Goal: Contribute content: Contribute content

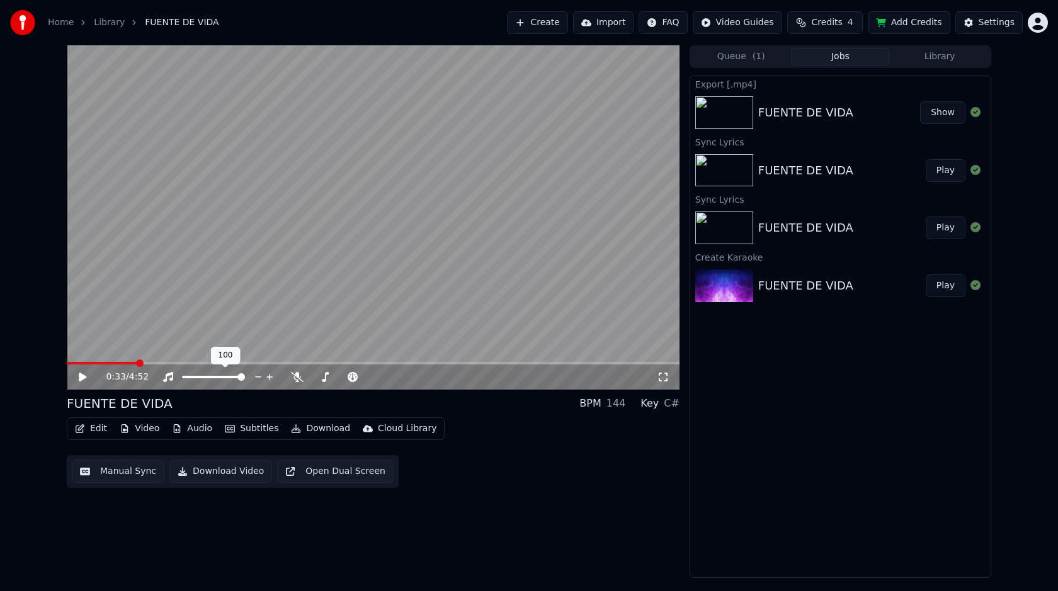
click at [213, 377] on span at bounding box center [213, 377] width 63 height 3
click at [202, 376] on span at bounding box center [192, 377] width 20 height 3
click at [193, 378] on span at bounding box center [188, 377] width 12 height 3
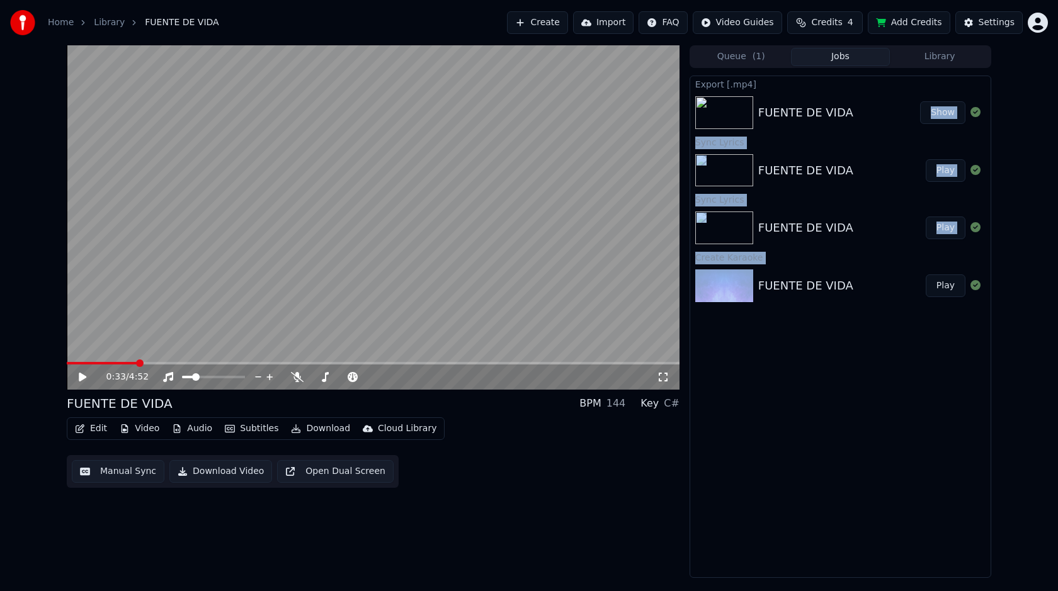
drag, startPoint x: 830, startPoint y: 334, endPoint x: 767, endPoint y: 98, distance: 244.4
click at [767, 98] on div "Export [.mp4] FUENTE DE VIDA Show Sync Lyrics FUENTE DE VIDA Play Sync Lyrics F…" at bounding box center [841, 327] width 302 height 503
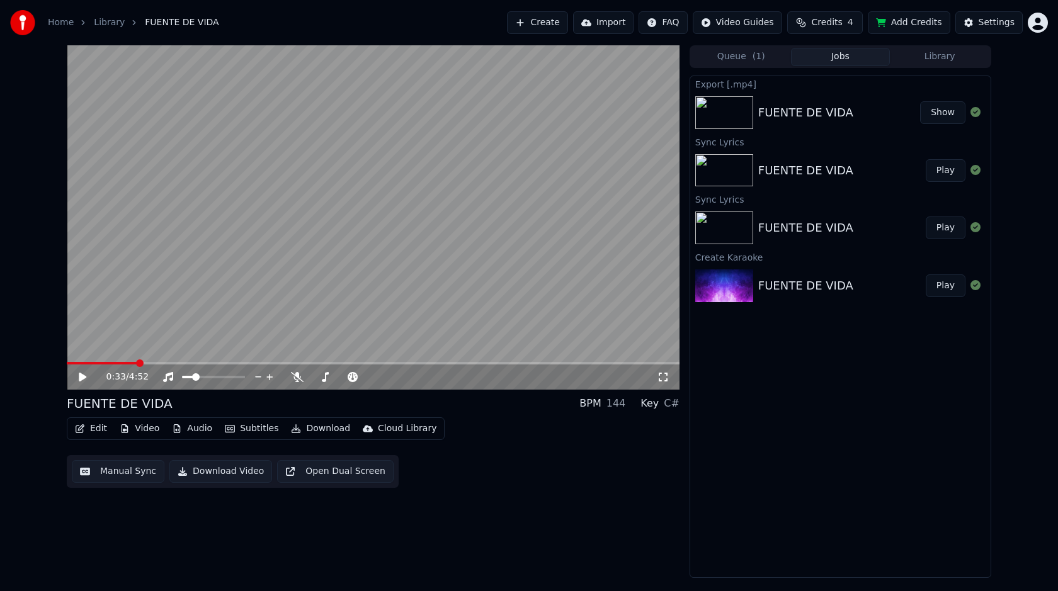
click at [833, 400] on div "Export [.mp4] FUENTE DE VIDA Show Sync Lyrics FUENTE DE VIDA Play Sync Lyrics F…" at bounding box center [841, 327] width 302 height 503
click at [440, 476] on div "Edit Video Audio Subtitles Download Cloud Library Manual Sync Download Video Op…" at bounding box center [373, 453] width 613 height 71
drag, startPoint x: 423, startPoint y: 472, endPoint x: 164, endPoint y: 484, distance: 259.1
click at [164, 484] on div "Edit Video Audio Subtitles Download Cloud Library Manual Sync Download Video Op…" at bounding box center [373, 453] width 613 height 71
click at [486, 541] on div "0:33 / 4:52 FUENTE DE VIDA BPM 144 Key C# Edit Video Audio Subtitles Download C…" at bounding box center [373, 311] width 613 height 533
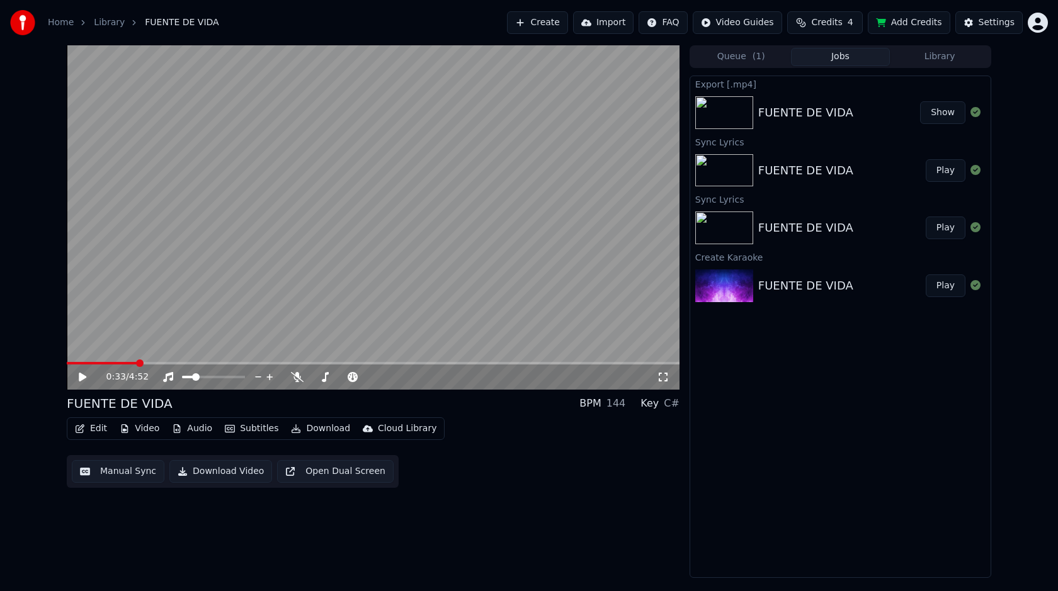
click at [832, 284] on div "FUENTE DE VIDA" at bounding box center [805, 286] width 95 height 18
click at [847, 297] on div "FUENTE DE VIDA Play" at bounding box center [840, 285] width 300 height 43
click at [853, 225] on div "FUENTE DE VIDA" at bounding box center [842, 228] width 168 height 18
click at [975, 286] on icon at bounding box center [975, 285] width 10 height 10
click at [947, 290] on button "Play" at bounding box center [946, 286] width 40 height 23
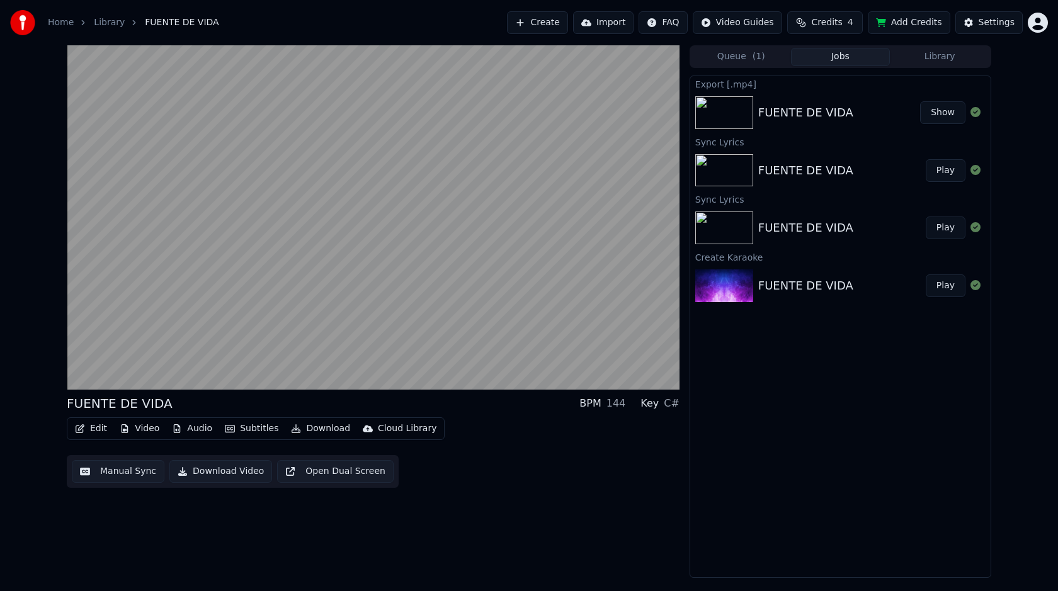
click at [731, 295] on img at bounding box center [724, 286] width 58 height 33
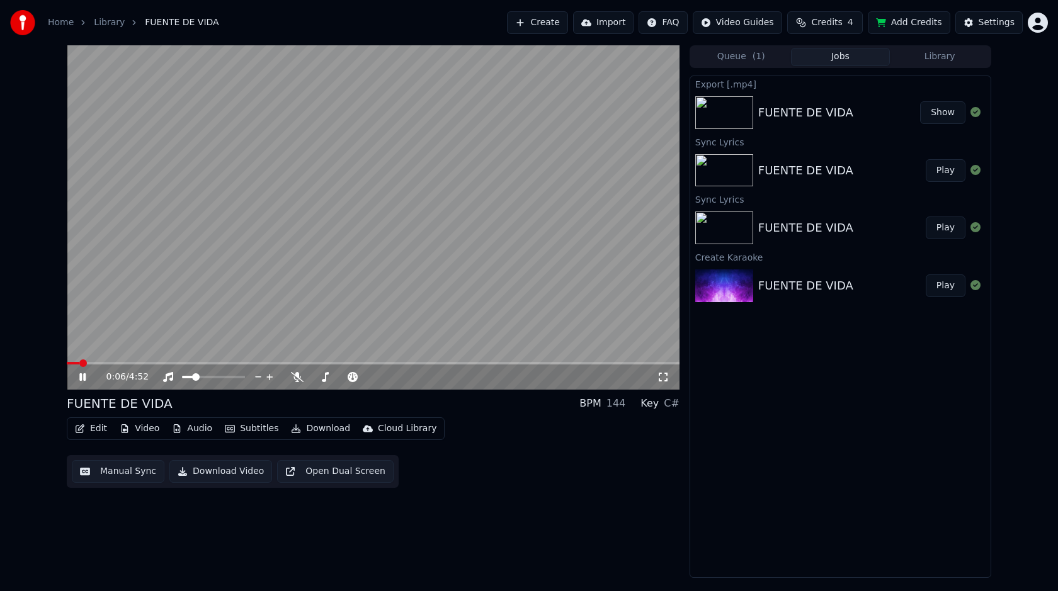
click at [553, 28] on button "Create" at bounding box center [537, 22] width 61 height 23
click at [85, 379] on icon at bounding box center [82, 377] width 6 height 8
click at [557, 26] on button "Create" at bounding box center [537, 22] width 61 height 23
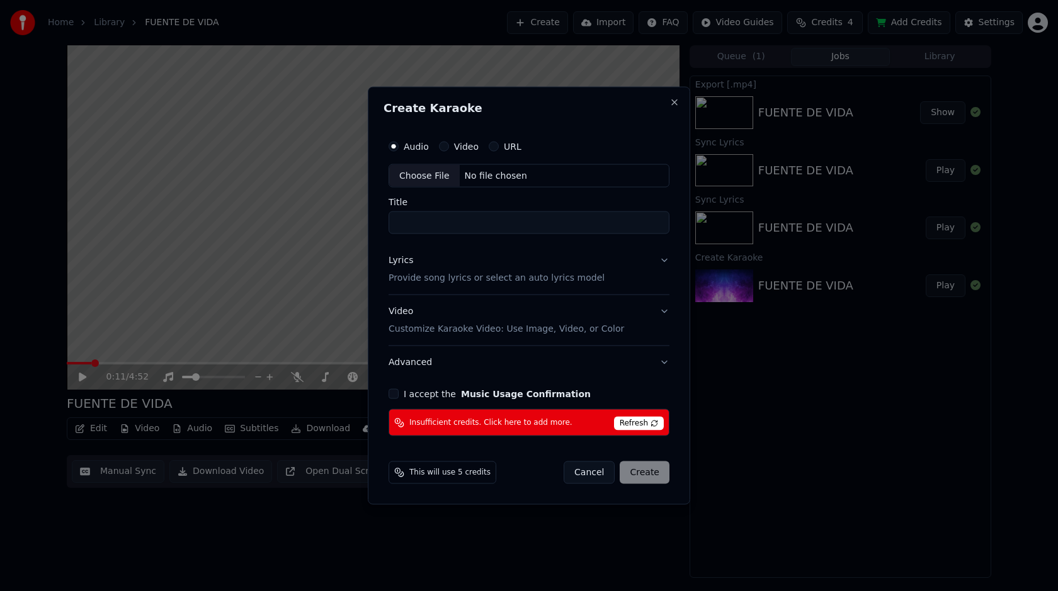
click at [486, 171] on div "No file chosen" at bounding box center [496, 175] width 72 height 13
type input "**********"
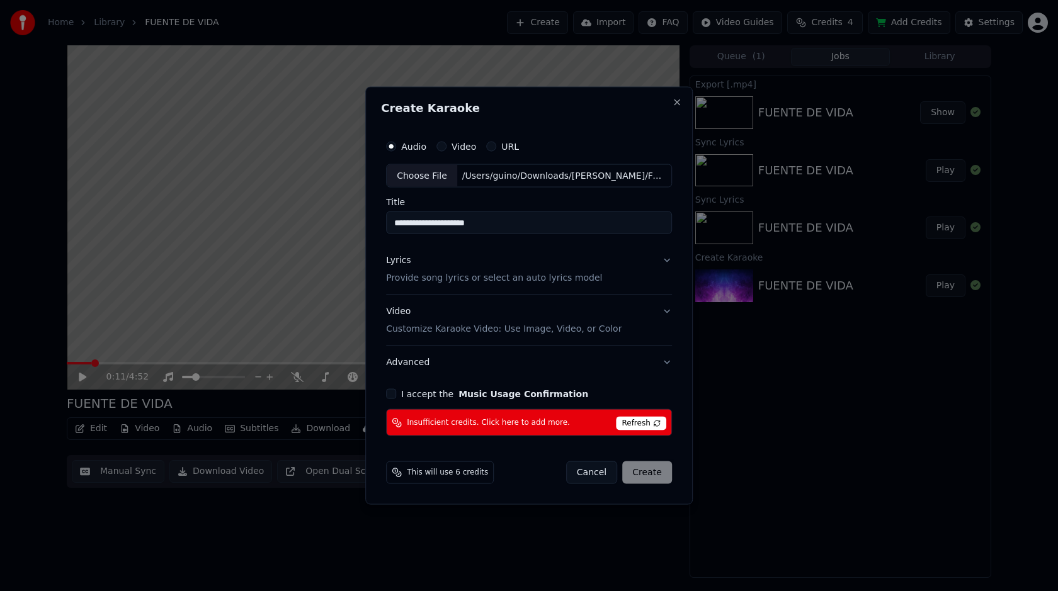
click at [467, 146] on label "Video" at bounding box center [464, 146] width 25 height 9
click at [446, 146] on button "Video" at bounding box center [441, 146] width 10 height 10
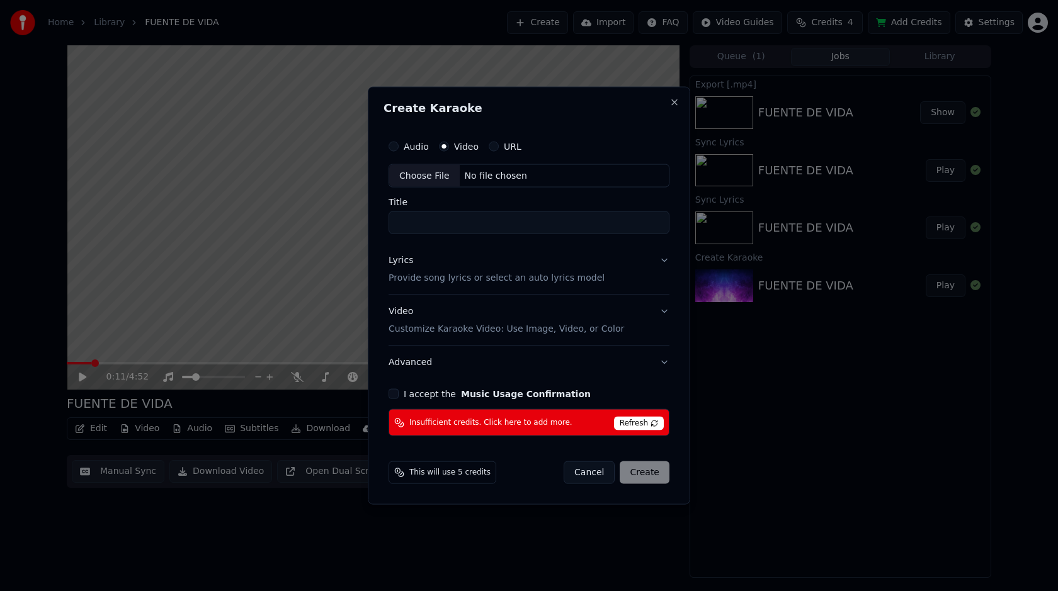
click at [419, 144] on label "Audio" at bounding box center [416, 146] width 25 height 9
click at [399, 144] on button "Audio" at bounding box center [394, 146] width 10 height 10
click at [494, 178] on div "No file chosen" at bounding box center [496, 175] width 72 height 13
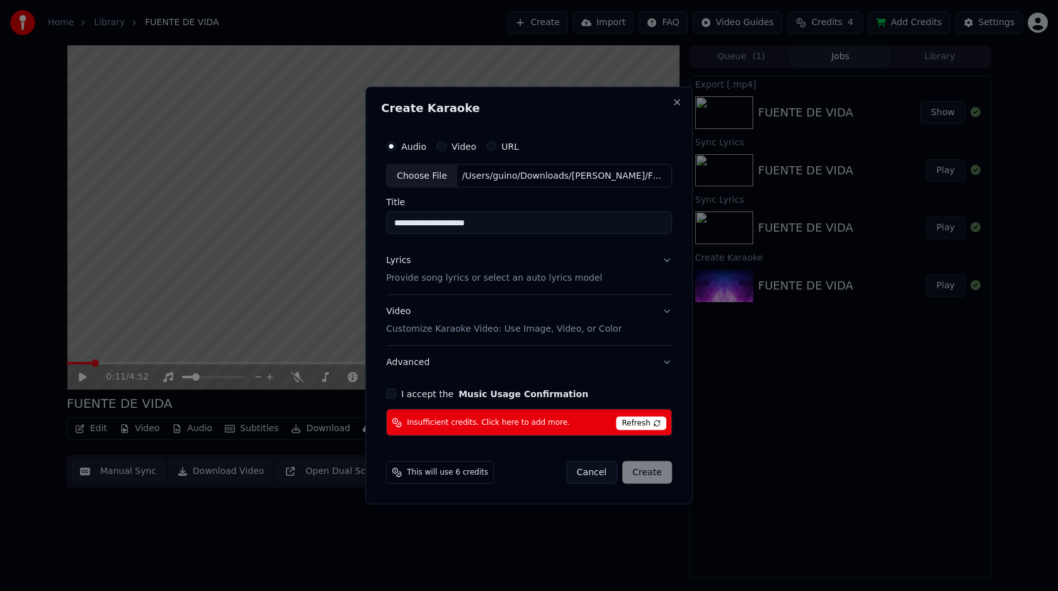
click at [514, 225] on input "**********" at bounding box center [529, 223] width 286 height 23
type input "**********"
click at [666, 263] on button "Lyrics Provide song lyrics or select an auto lyrics model" at bounding box center [529, 269] width 286 height 50
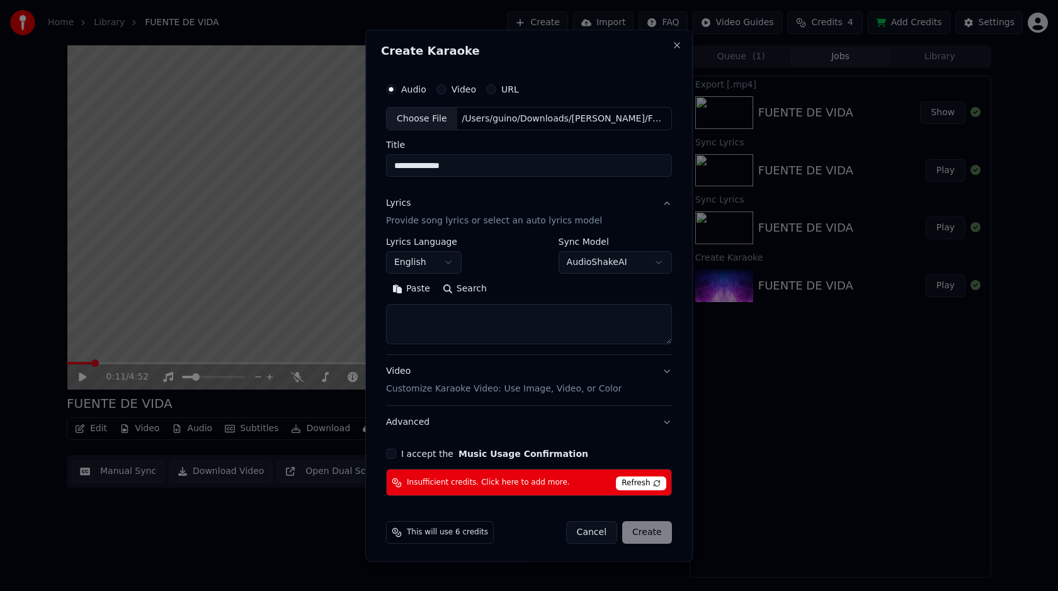
click at [561, 316] on textarea at bounding box center [529, 325] width 286 height 40
paste textarea "**********"
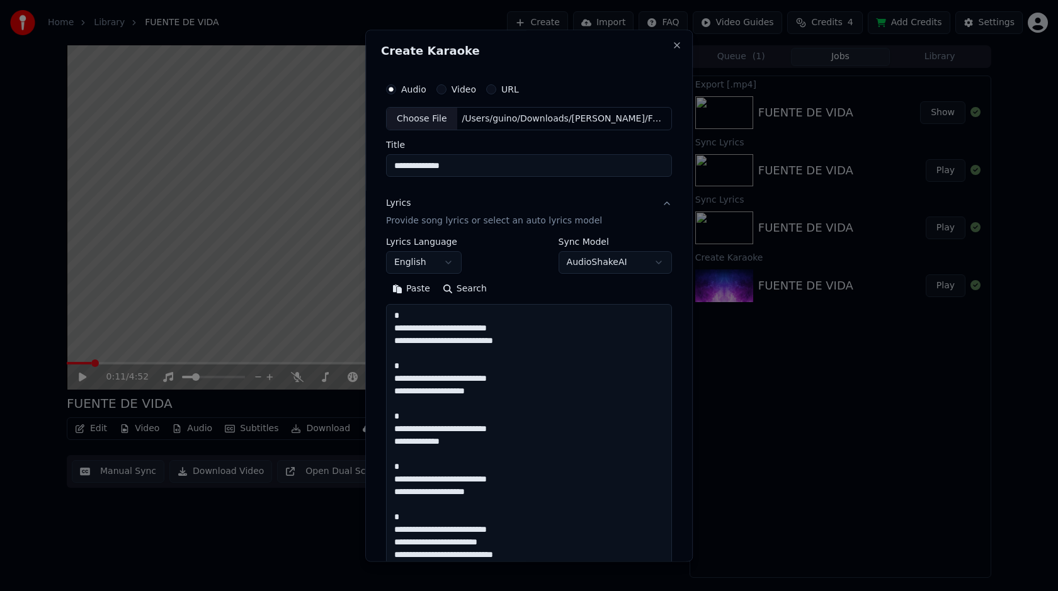
scroll to position [1198, 0]
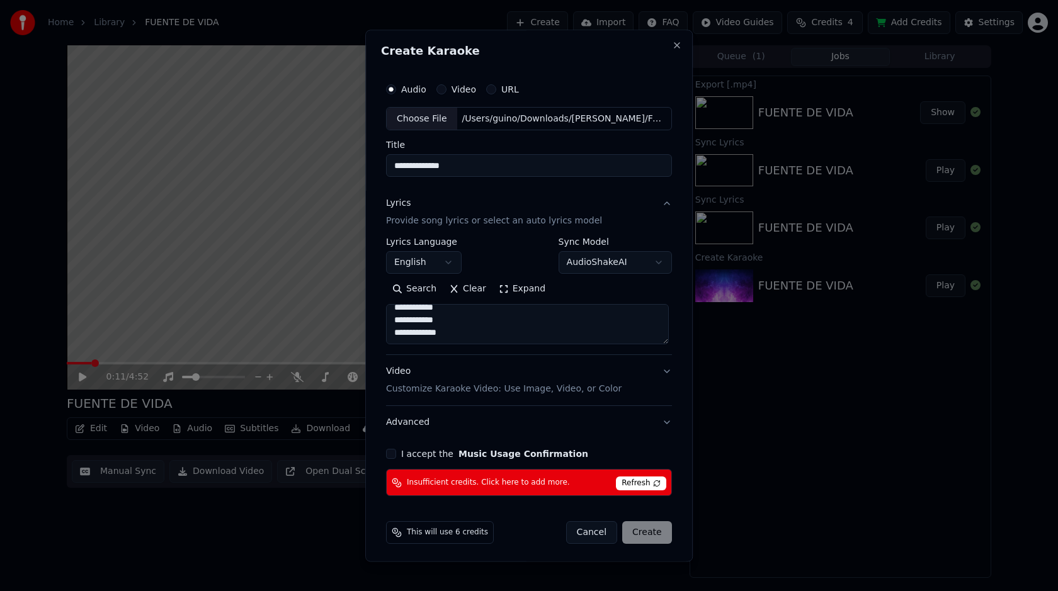
type textarea "**********"
click at [450, 265] on button "English" at bounding box center [424, 263] width 76 height 23
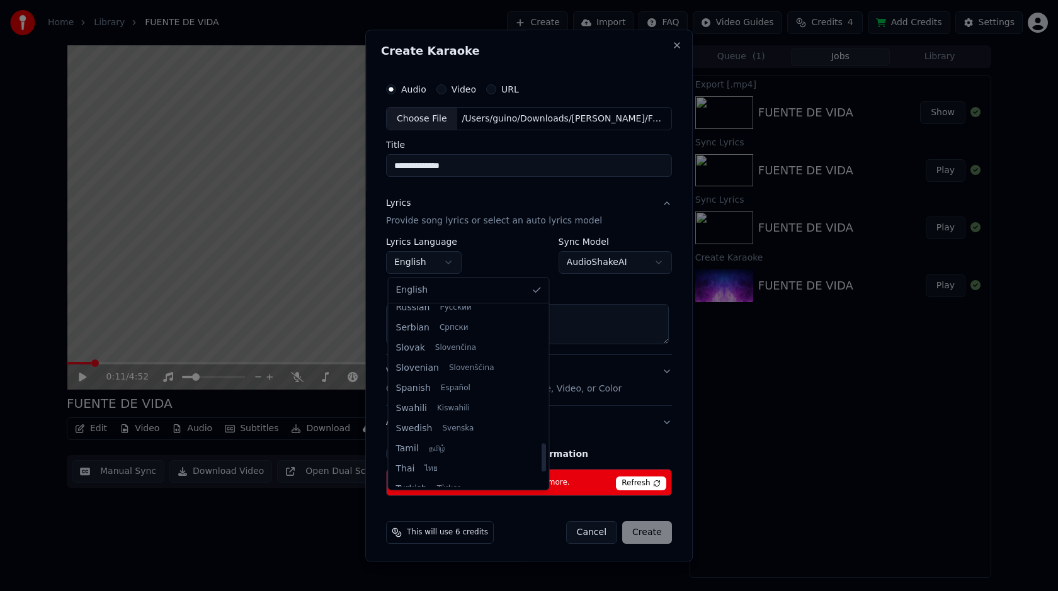
scroll to position [875, 0]
select select "**"
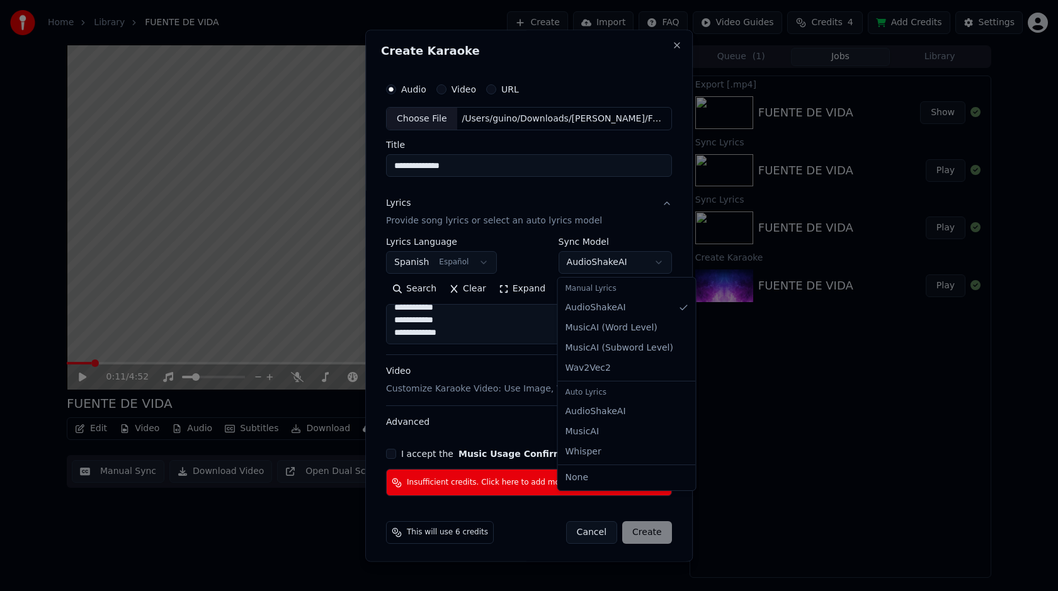
click at [659, 266] on body "**********" at bounding box center [529, 295] width 1058 height 591
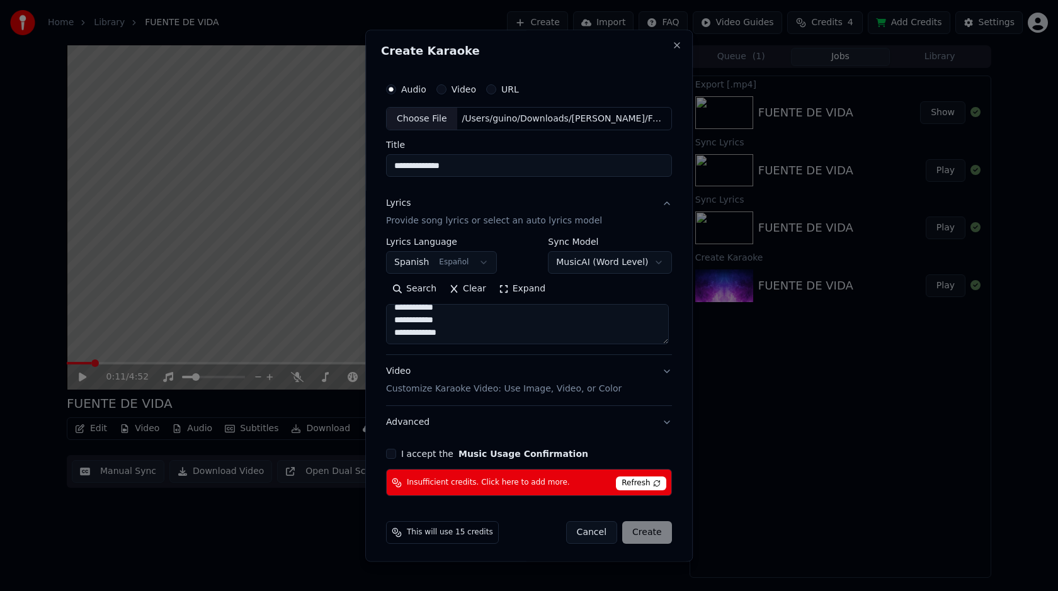
click at [656, 264] on body "**********" at bounding box center [529, 295] width 1058 height 591
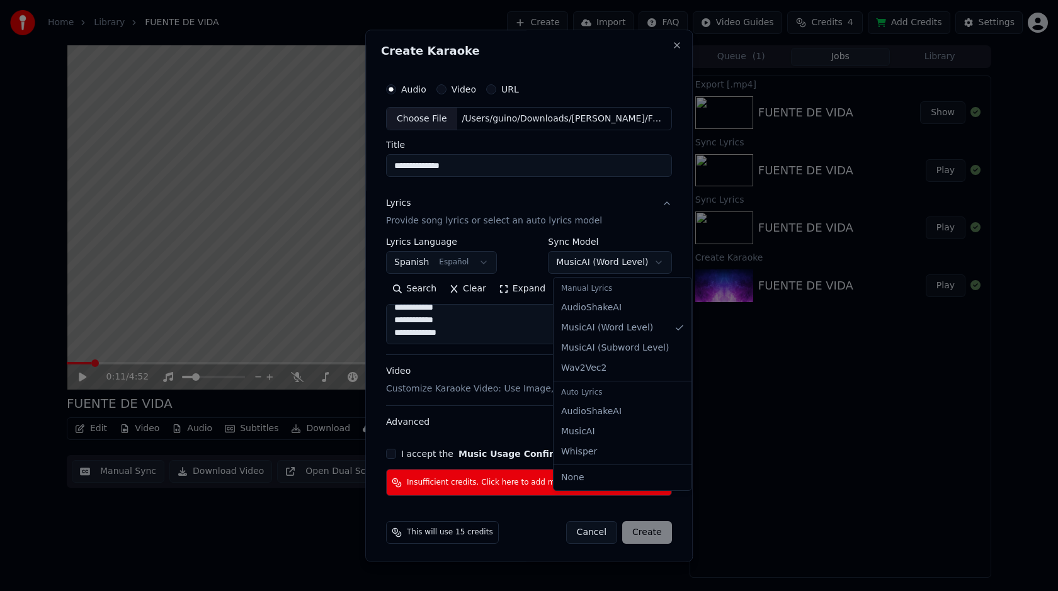
click at [623, 292] on div "Manual Lyrics" at bounding box center [622, 289] width 133 height 18
click at [592, 289] on div "Manual Lyrics" at bounding box center [622, 289] width 133 height 18
click at [588, 294] on div "Manual Lyrics" at bounding box center [622, 289] width 133 height 18
click at [600, 397] on div "Auto Lyrics" at bounding box center [622, 393] width 133 height 18
select select "**********"
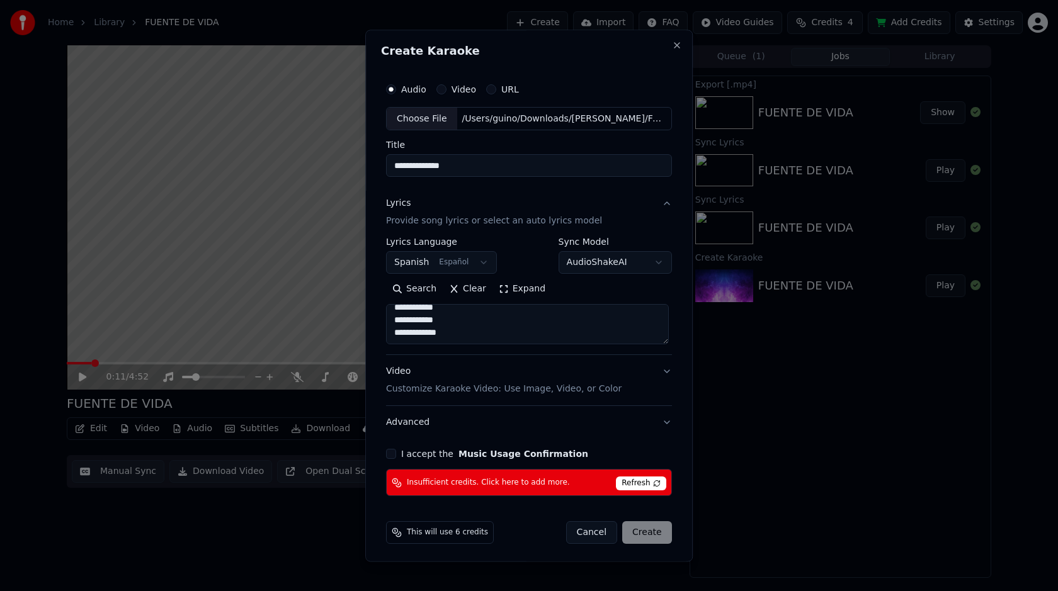
scroll to position [4, 0]
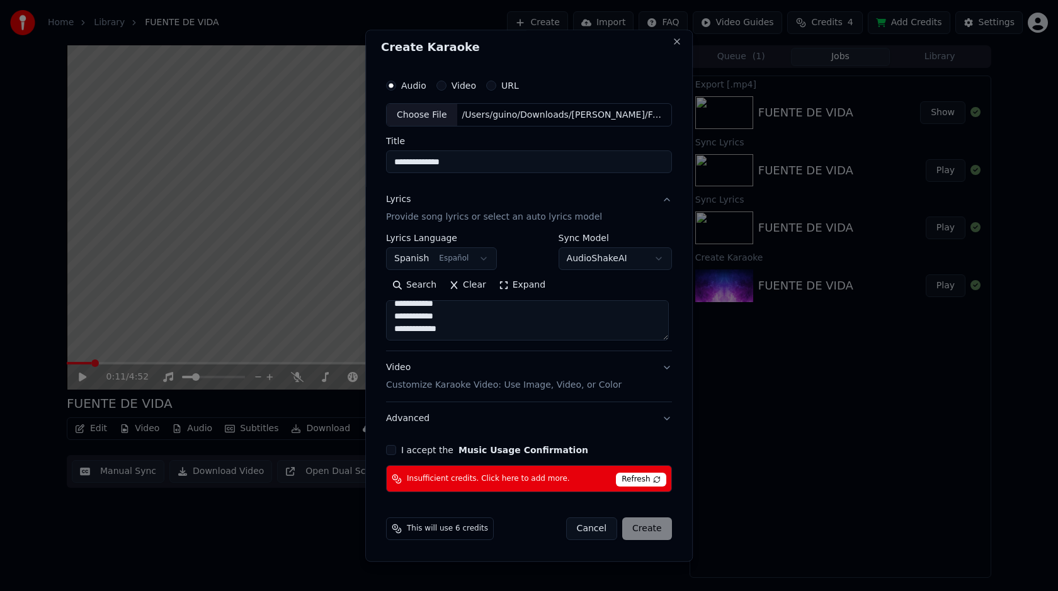
click at [637, 481] on span "Refresh" at bounding box center [641, 481] width 50 height 14
click at [656, 482] on span "Refresh" at bounding box center [641, 481] width 50 height 14
click at [639, 533] on div "Cancel Create" at bounding box center [619, 529] width 106 height 23
click at [479, 535] on div "This will use 6 credits" at bounding box center [440, 529] width 108 height 23
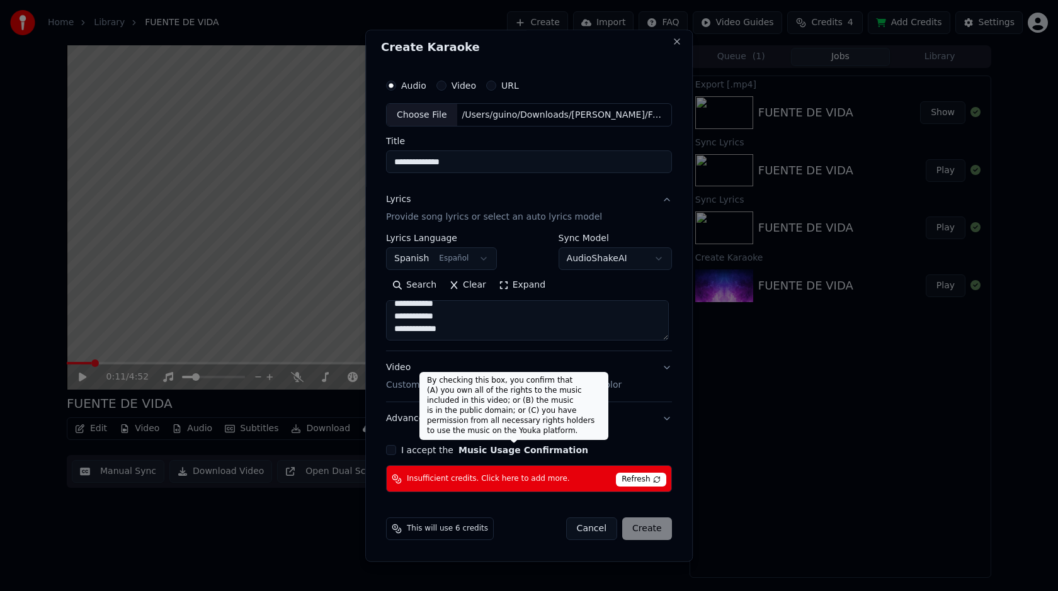
click at [461, 450] on button "Music Usage Confirmation" at bounding box center [523, 450] width 130 height 9
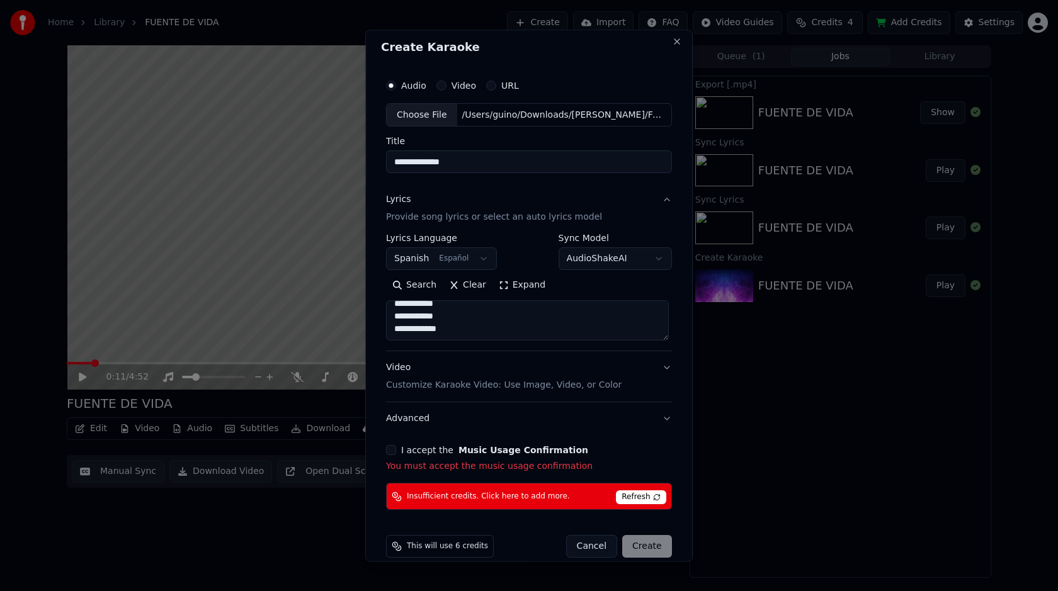
click at [465, 446] on button "Music Usage Confirmation" at bounding box center [523, 450] width 130 height 9
click at [462, 321] on textarea at bounding box center [527, 321] width 283 height 40
click at [453, 390] on p "Customize Karaoke Video: Use Image, Video, or Color" at bounding box center [504, 386] width 236 height 13
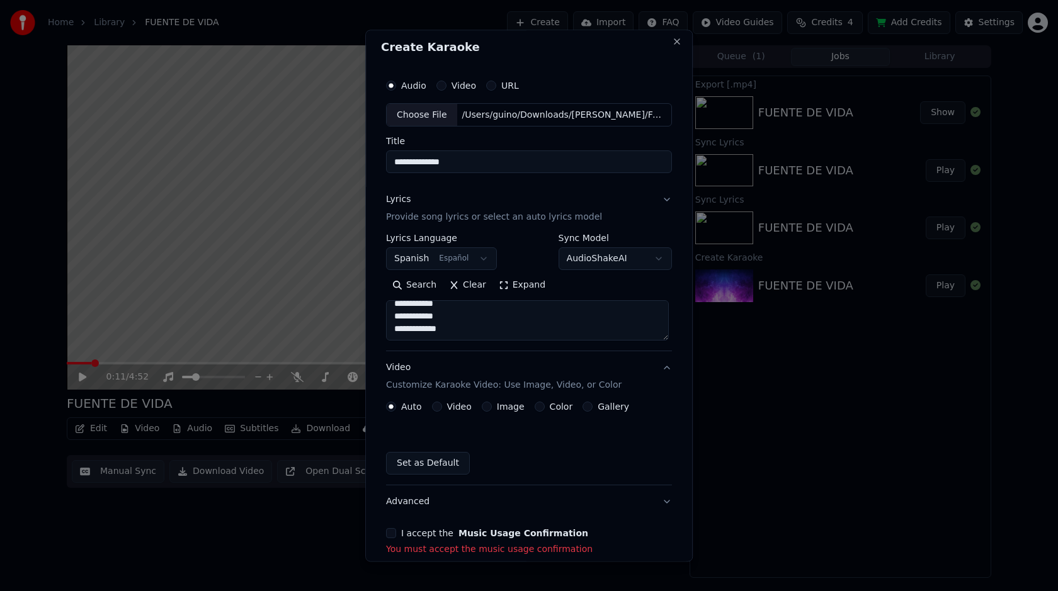
scroll to position [0, 0]
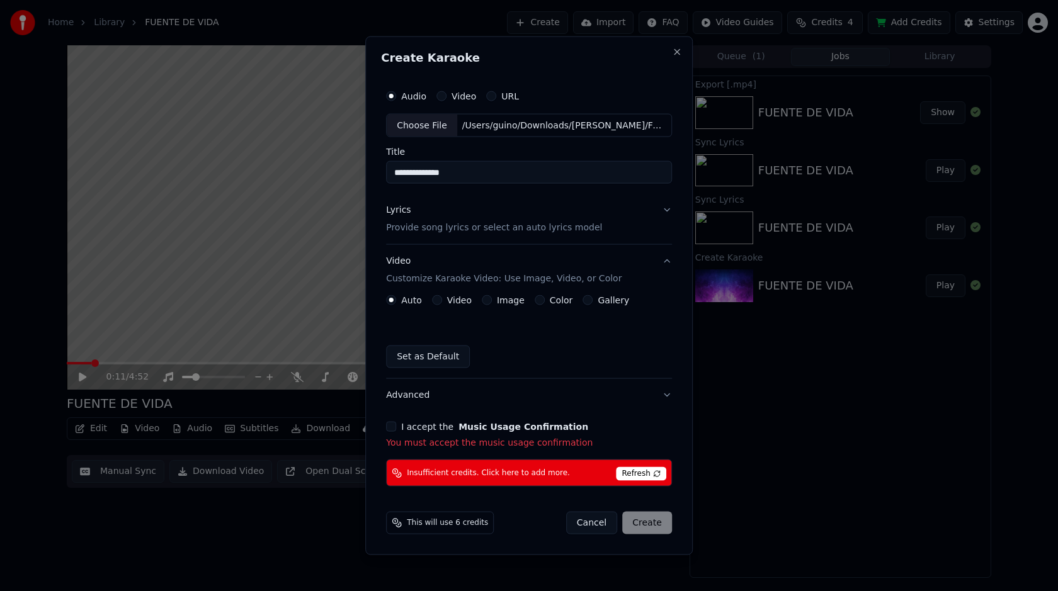
click at [394, 426] on button "I accept the Music Usage Confirmation" at bounding box center [391, 427] width 10 height 10
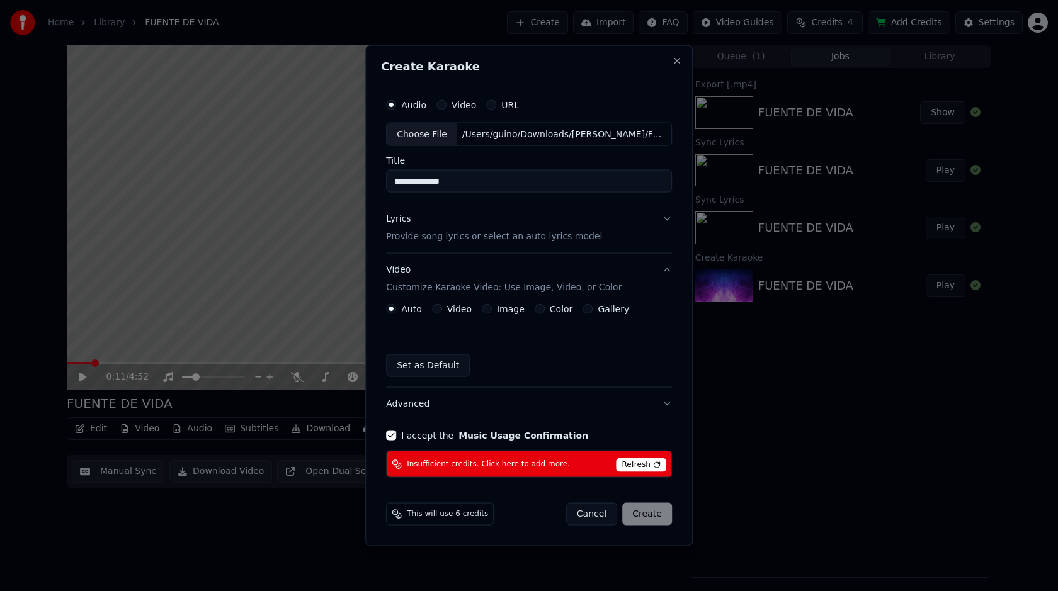
click at [638, 470] on span "Refresh" at bounding box center [641, 465] width 50 height 14
click at [639, 468] on span "Refresh" at bounding box center [641, 465] width 50 height 14
click at [662, 405] on button "Advanced" at bounding box center [529, 404] width 286 height 33
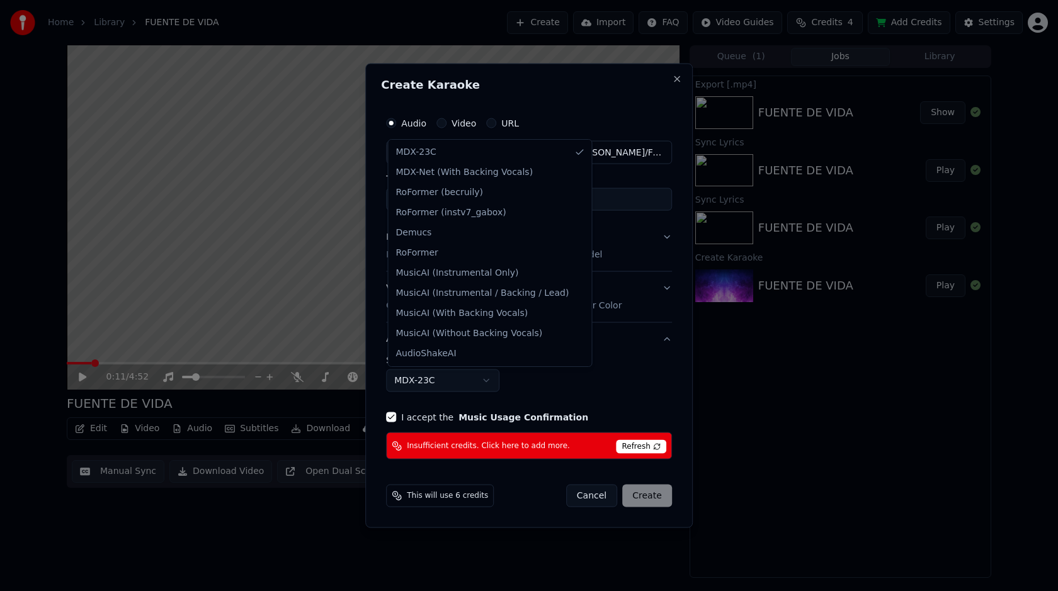
click at [489, 384] on body "**********" at bounding box center [529, 295] width 1058 height 591
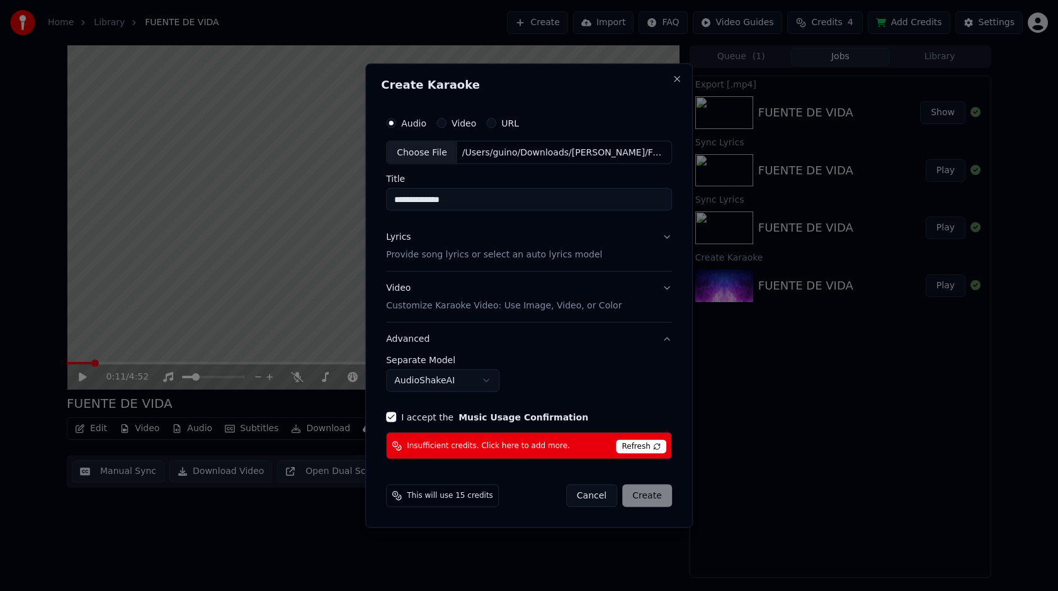
click at [651, 494] on div "Cancel Create" at bounding box center [619, 496] width 106 height 23
click at [498, 381] on body "**********" at bounding box center [529, 295] width 1058 height 591
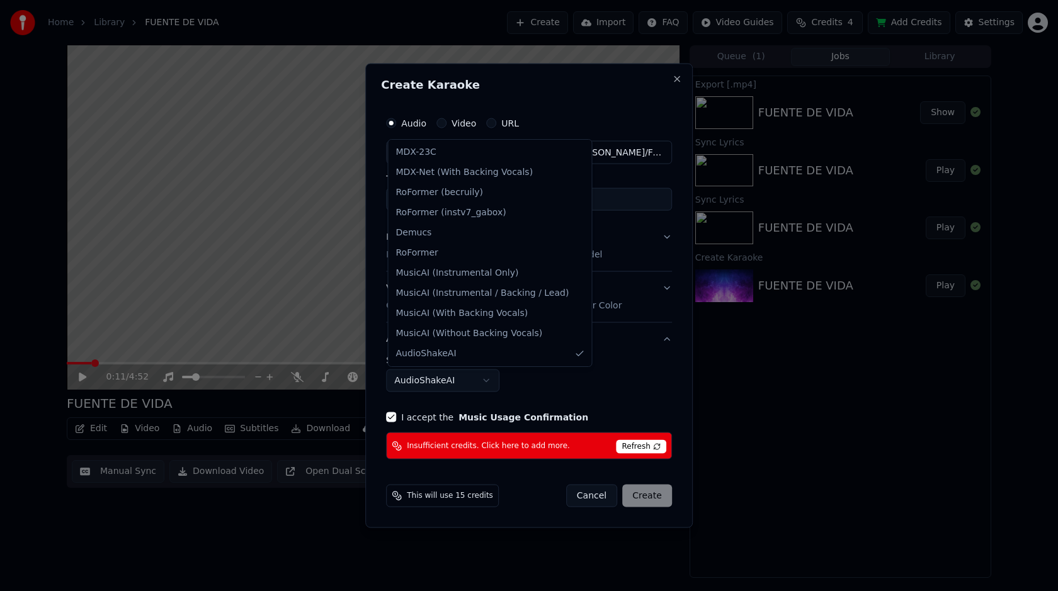
select select "******"
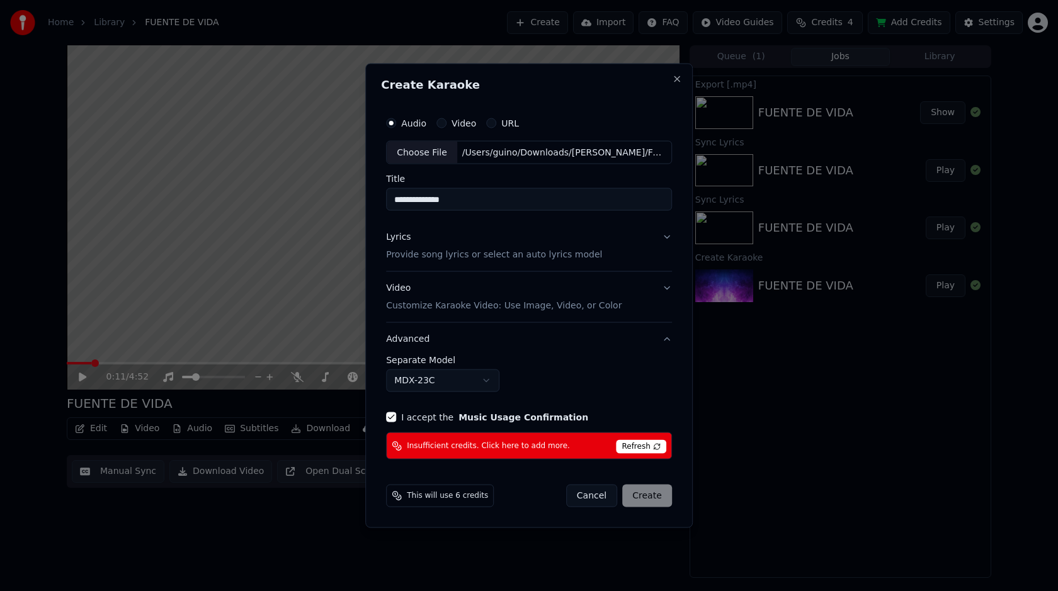
click at [664, 238] on button "Lyrics Provide song lyrics or select an auto lyrics model" at bounding box center [529, 246] width 286 height 50
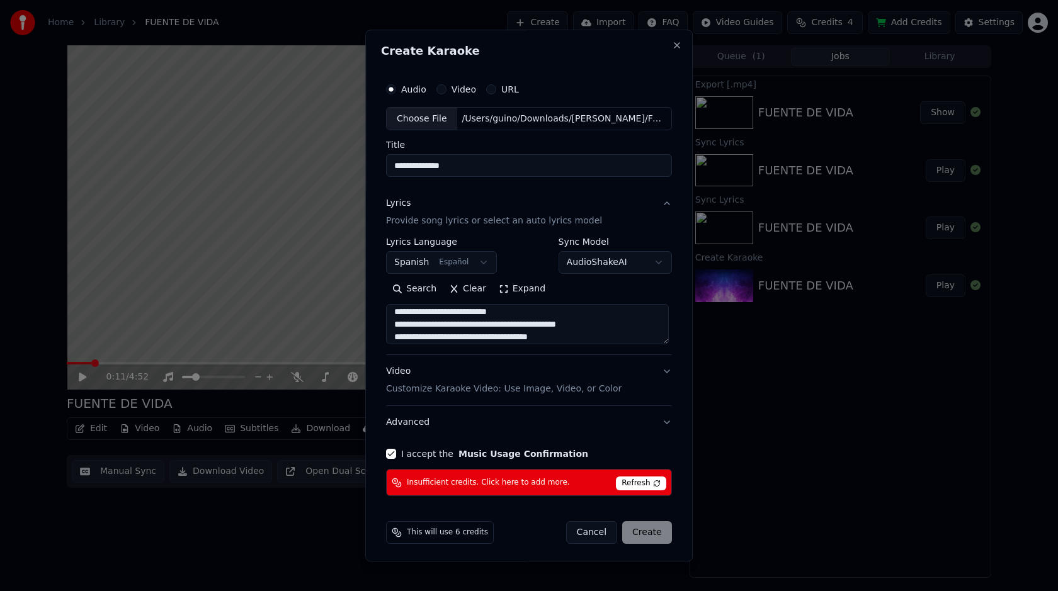
scroll to position [1205, 0]
click at [643, 535] on div "Cancel Create" at bounding box center [619, 533] width 106 height 23
click at [597, 537] on button "Cancel" at bounding box center [591, 533] width 51 height 23
select select
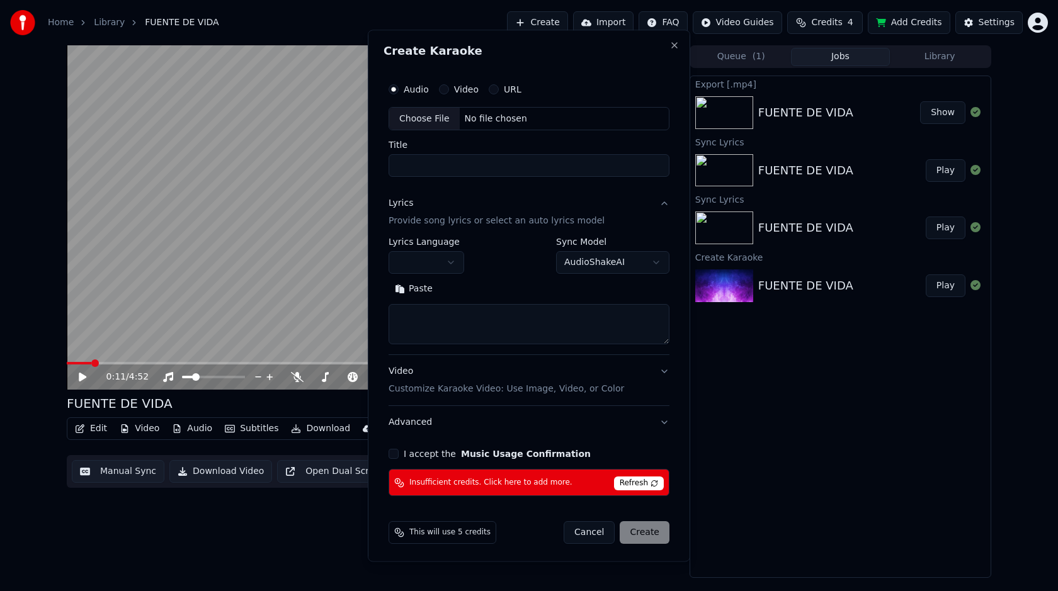
scroll to position [0, 0]
